Goal: Information Seeking & Learning: Find contact information

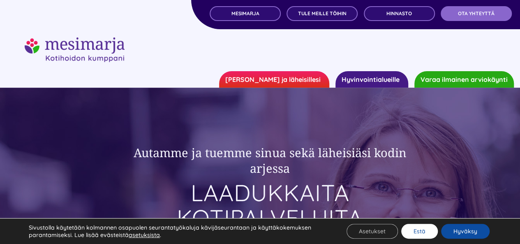
click at [429, 236] on button "Estä" at bounding box center [419, 231] width 37 height 15
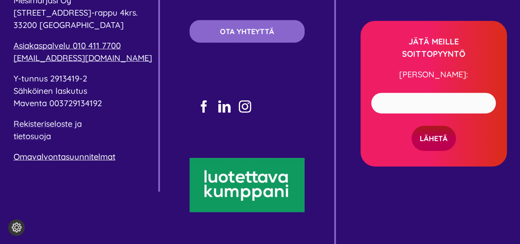
scroll to position [2483, 0]
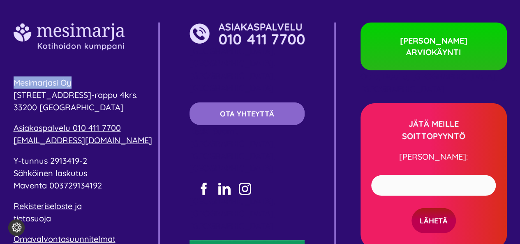
drag, startPoint x: 74, startPoint y: 73, endPoint x: 2, endPoint y: 72, distance: 72.0
click at [2, 72] on div "Mesimarjasi Oy Pyhäjärvenkatu 5 B-rappu 4krs. 33200 Tampere Asiakaspalvelu 010 …" at bounding box center [260, 180] width 520 height 371
copy span "Mesimarjasi Oy"
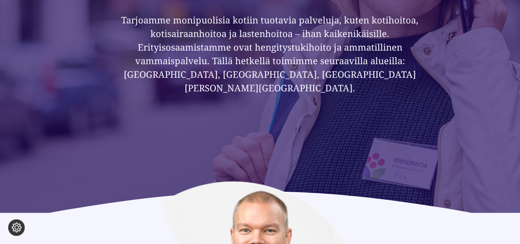
scroll to position [0, 0]
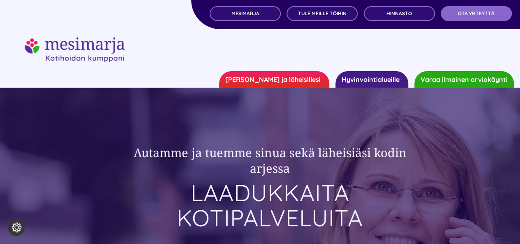
click at [319, 79] on link "[PERSON_NAME] ja läheisillesi" at bounding box center [274, 79] width 110 height 16
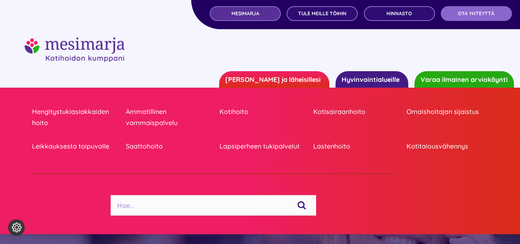
click at [272, 16] on link "MESIMARJA" at bounding box center [245, 13] width 71 height 15
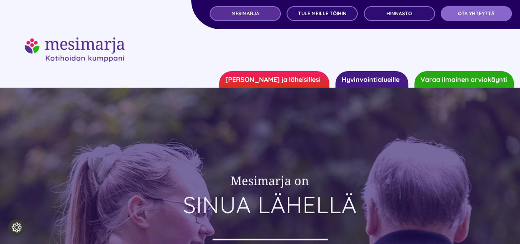
click at [254, 17] on link "MESIMARJA" at bounding box center [245, 13] width 71 height 15
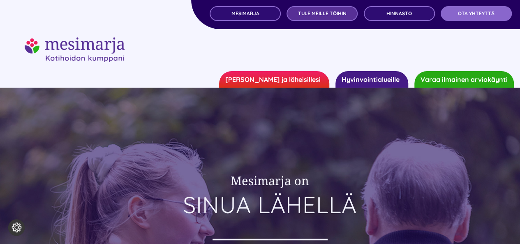
click at [318, 18] on link "TULE MEILLE TÖIHIN" at bounding box center [322, 13] width 71 height 15
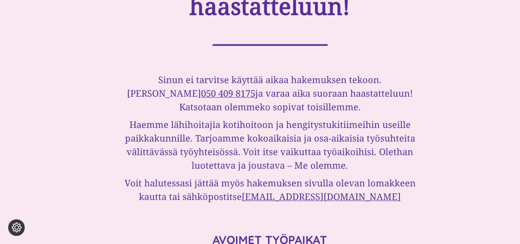
scroll to position [494, 0]
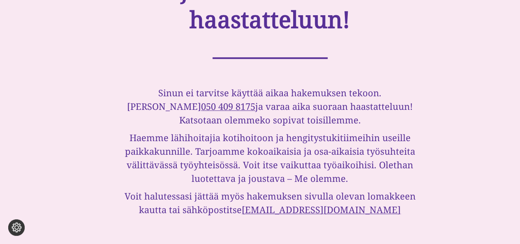
click at [183, 130] on div "Sinun ei tarvitse käyttää aikaa hakemuksen tekoon. Soita Tarulle 050 409 8175 j…" at bounding box center [270, 151] width 316 height 130
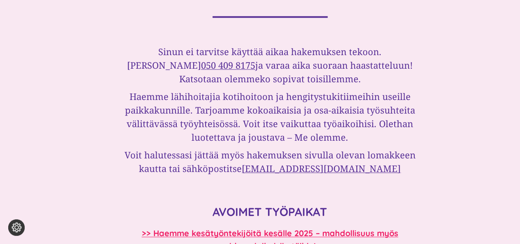
scroll to position [370, 0]
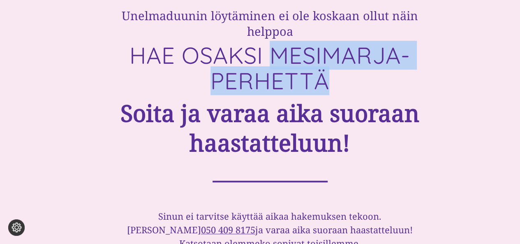
drag, startPoint x: 332, startPoint y: 84, endPoint x: 277, endPoint y: 58, distance: 60.0
click at [277, 58] on h1 "HAE OSAKSI MESIMARJA-PERHETTÄ" at bounding box center [270, 68] width 316 height 51
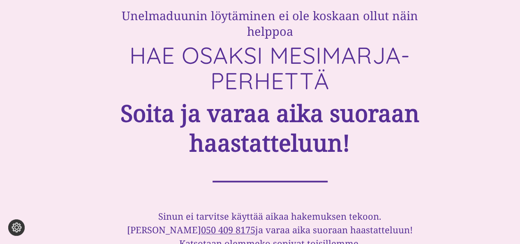
click at [255, 97] on strong "Soita ja varaa aika suoraan haastatteluun!" at bounding box center [270, 127] width 299 height 61
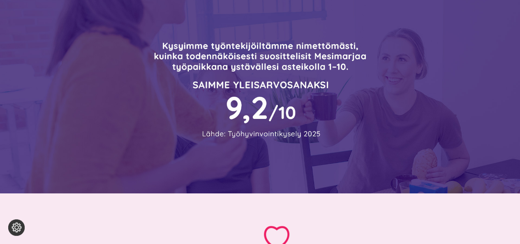
scroll to position [0, 0]
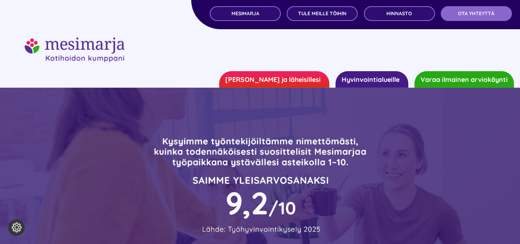
click at [307, 77] on link "[PERSON_NAME] ja läheisillesi" at bounding box center [274, 79] width 110 height 16
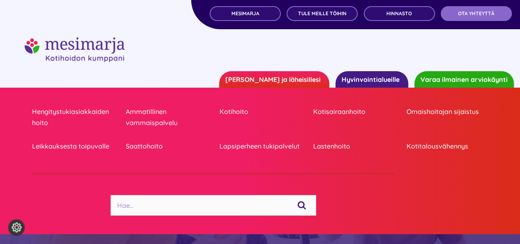
click at [186, 81] on ul "Sinulle ja läheisillesi Hengitystukiasiakkaiden hoito Ammatillinen vammaispalve…" at bounding box center [260, 79] width 520 height 16
click at [88, 56] on img "mesimarjasi" at bounding box center [75, 49] width 100 height 25
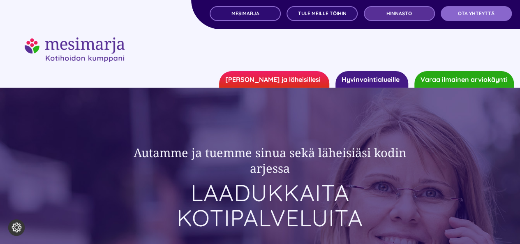
click at [411, 13] on span "Hinnasto" at bounding box center [400, 14] width 26 height 6
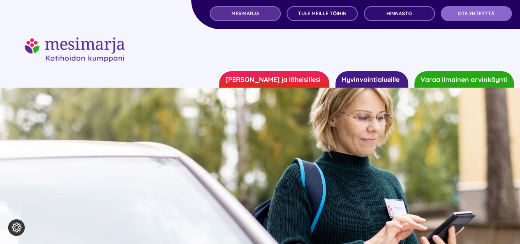
click at [241, 15] on span "MESIMARJA" at bounding box center [245, 14] width 28 height 6
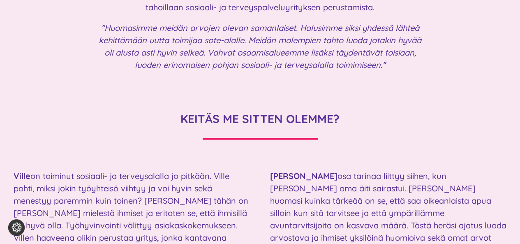
scroll to position [987, 0]
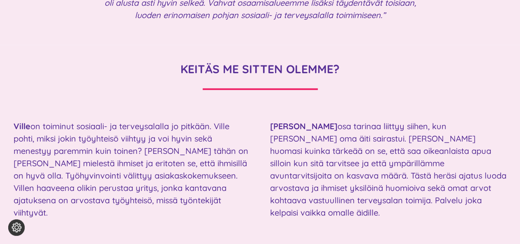
click at [114, 146] on p "Ville on toiminut sosiaali- ja terveysalalla jo pitkään. Ville pohti, miksi jok…" at bounding box center [132, 169] width 237 height 99
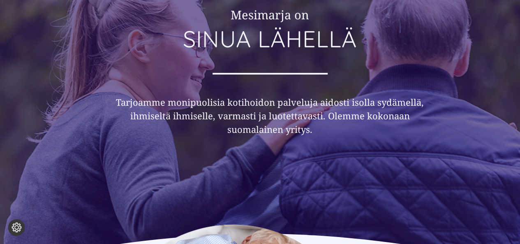
scroll to position [0, 0]
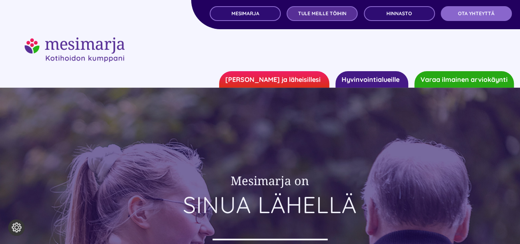
click at [329, 18] on link "TULE MEILLE TÖIHIN" at bounding box center [322, 13] width 71 height 15
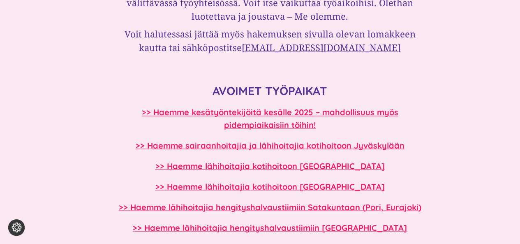
scroll to position [658, 0]
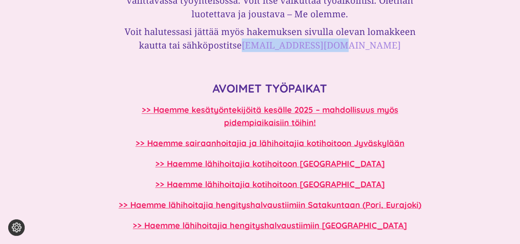
drag, startPoint x: 369, startPoint y: 47, endPoint x: 279, endPoint y: 47, distance: 90.5
click at [279, 47] on h3 "Voit halutessasi jättää myös hakemuksen sivulla olevan lomakkeen kautta tai säh…" at bounding box center [270, 38] width 316 height 27
copy link "[EMAIL_ADDRESS][DOMAIN_NAME]"
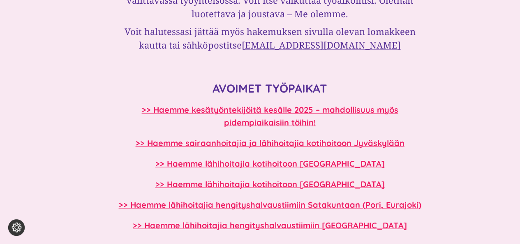
drag, startPoint x: 396, startPoint y: 60, endPoint x: 392, endPoint y: 48, distance: 12.0
click at [394, 57] on div "Unelmaduunin löytäminen ei ole koskaan ollut näin helppoa HAE OSAKSI MESIMARJA-…" at bounding box center [270, 64] width 316 height 805
